Goal: Information Seeking & Learning: Learn about a topic

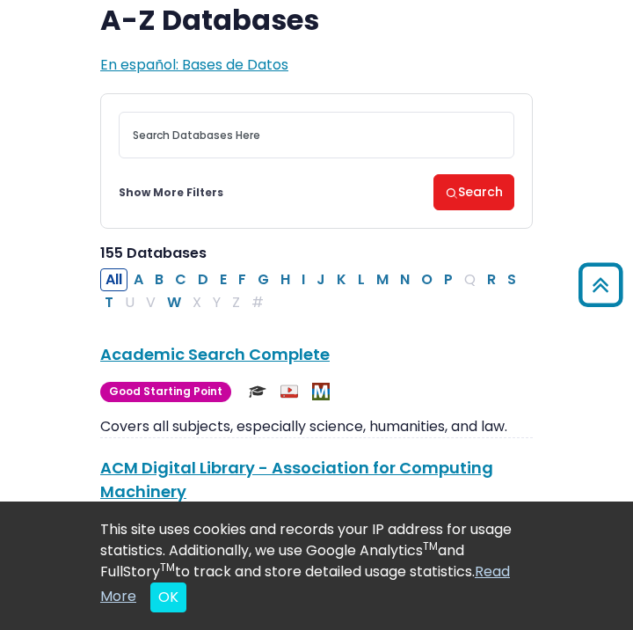
scroll to position [128, 0]
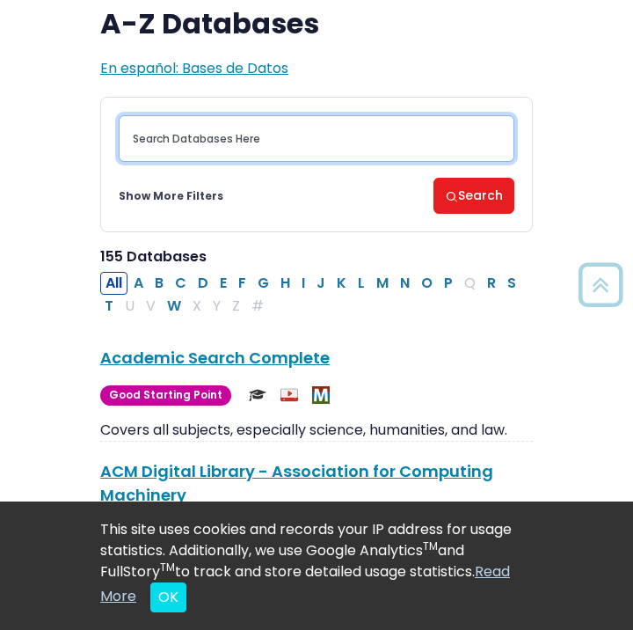
click at [344, 146] on input "Search database by title or keyword" at bounding box center [317, 138] width 396 height 47
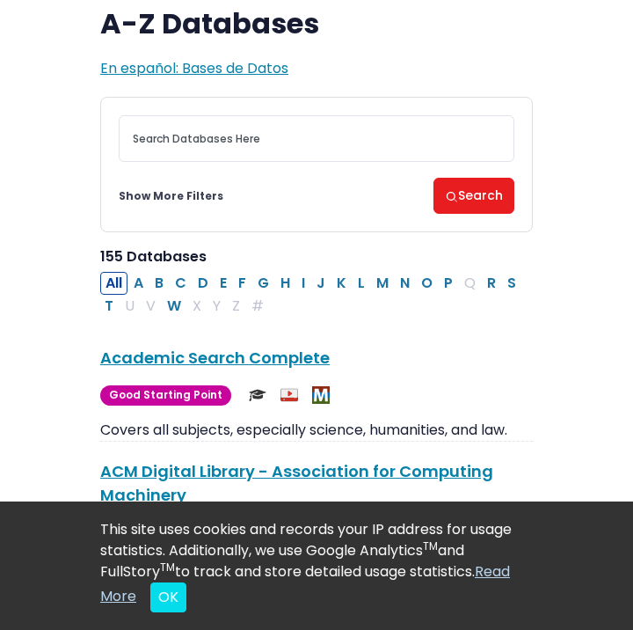
click at [188, 196] on link "Show More Filters" at bounding box center [171, 196] width 105 height 16
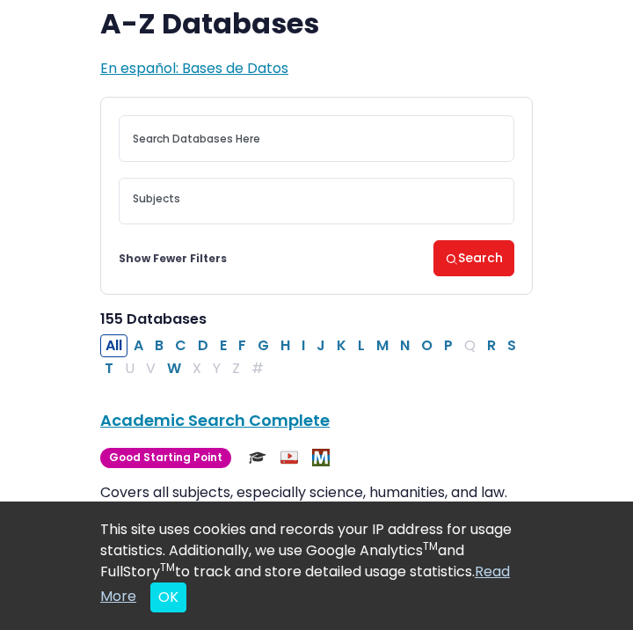
click at [189, 208] on span at bounding box center [317, 201] width 368 height 45
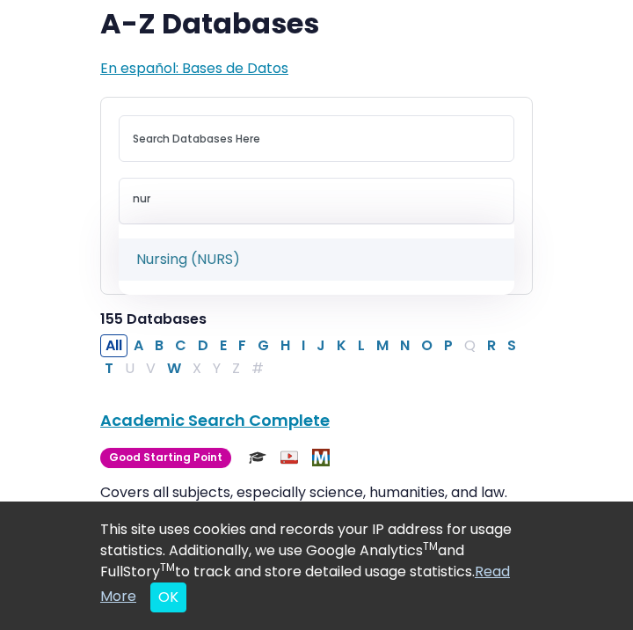
type textarea "nur"
select select "219076"
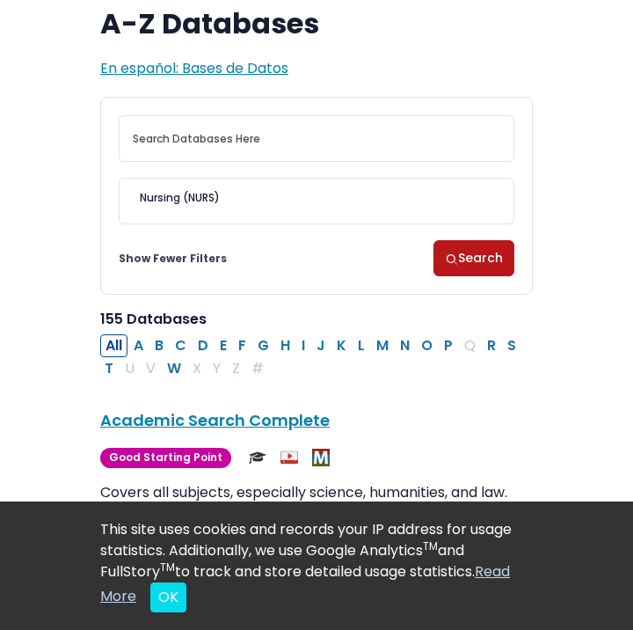
click at [483, 259] on button "Search" at bounding box center [474, 258] width 81 height 36
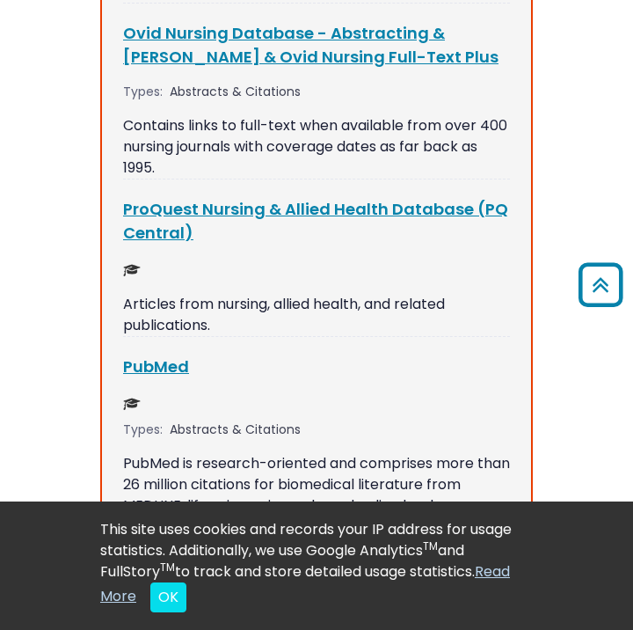
scroll to position [928, 0]
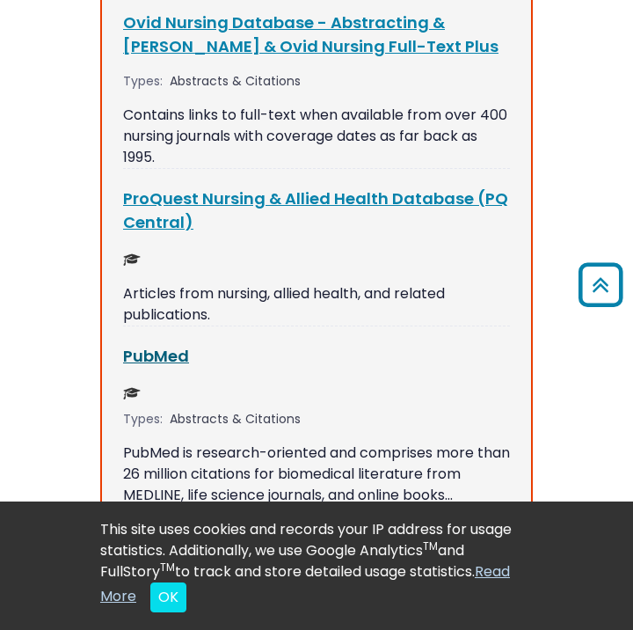
click at [167, 345] on link "PubMed This link opens in a new window" at bounding box center [156, 356] width 66 height 22
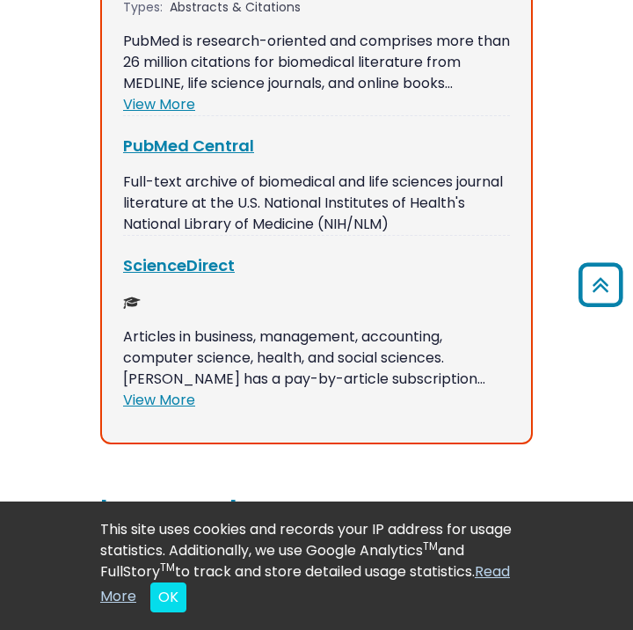
scroll to position [1340, 0]
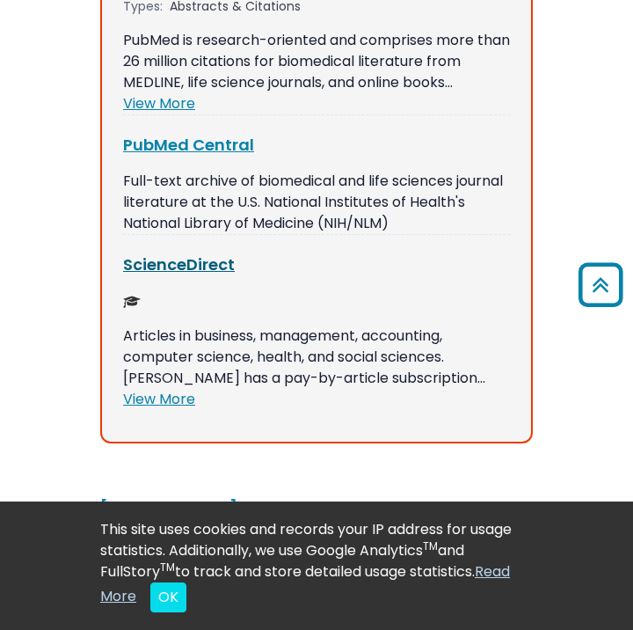
click at [172, 253] on link "ScienceDirect This link opens in a new window" at bounding box center [179, 264] width 112 height 22
